Goal: Transaction & Acquisition: Purchase product/service

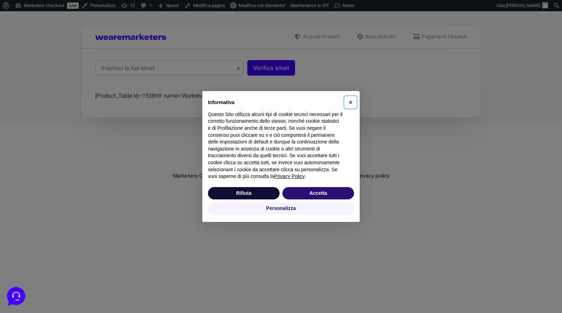
click at [351, 102] on span "×" at bounding box center [351, 102] width 4 height 8
